Goal: Find contact information: Find contact information

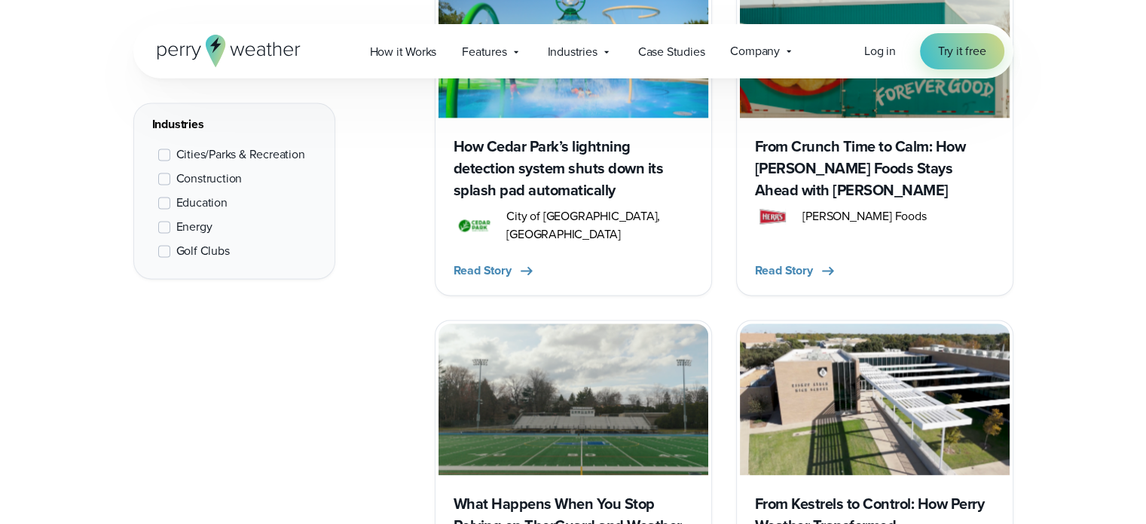
scroll to position [2011, 0]
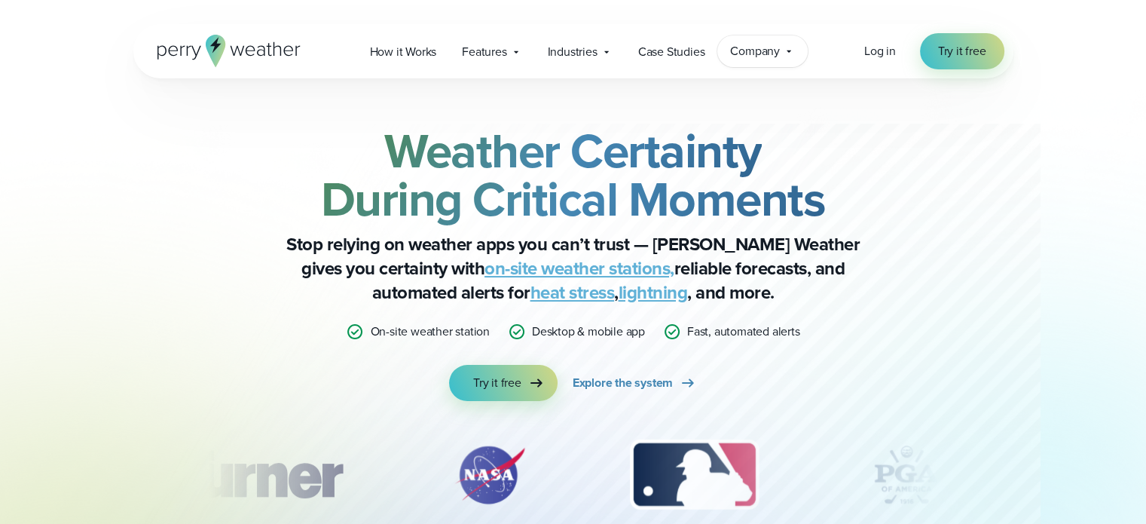
click at [751, 47] on span "Company" at bounding box center [755, 51] width 50 height 18
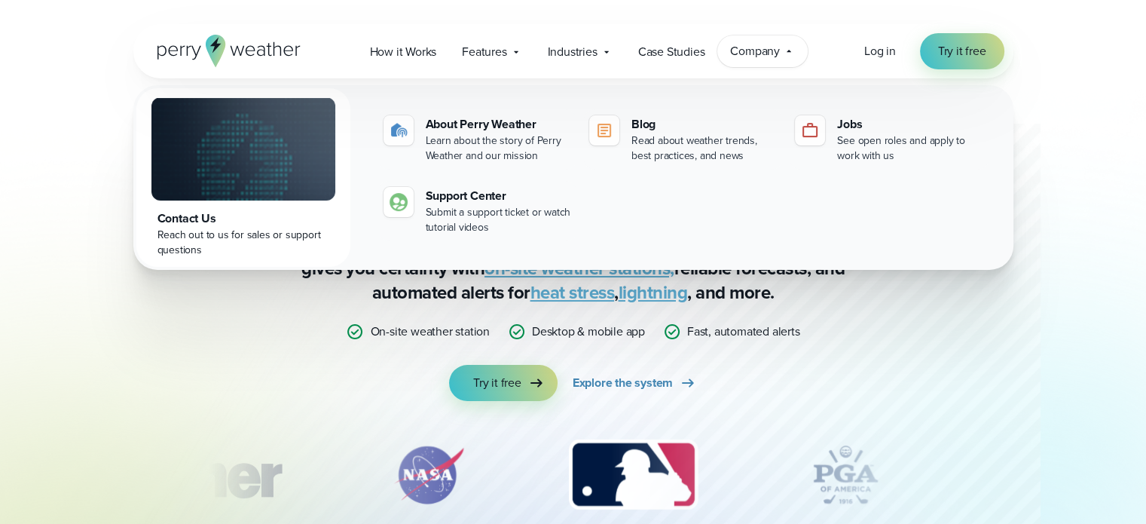
click at [200, 223] on div "Contact Us" at bounding box center [243, 218] width 172 height 18
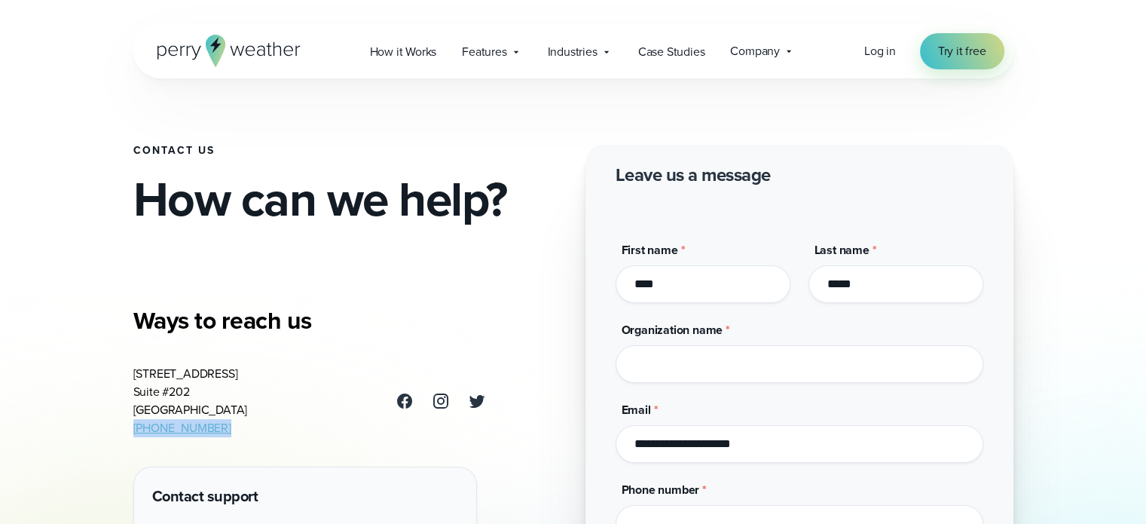
drag, startPoint x: 216, startPoint y: 427, endPoint x: 121, endPoint y: 420, distance: 95.2
click at [121, 420] on div "Contact Us How can we help? Ways to reach us [STREET_ADDRESS] [PHONE_NUMBER] Co…" at bounding box center [573, 361] width 1085 height 723
copy link "(469) 546-5082"
click at [506, 50] on span "Features" at bounding box center [484, 52] width 44 height 18
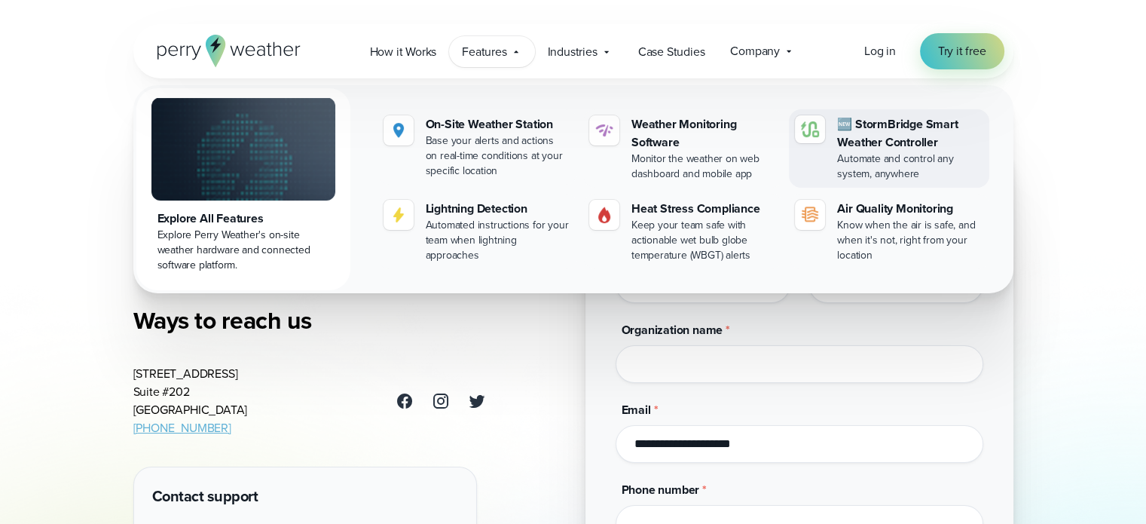
click at [864, 136] on div "🆕 StormBridge Smart Weather Controller" at bounding box center [909, 133] width 145 height 36
